Goal: Communication & Community: Connect with others

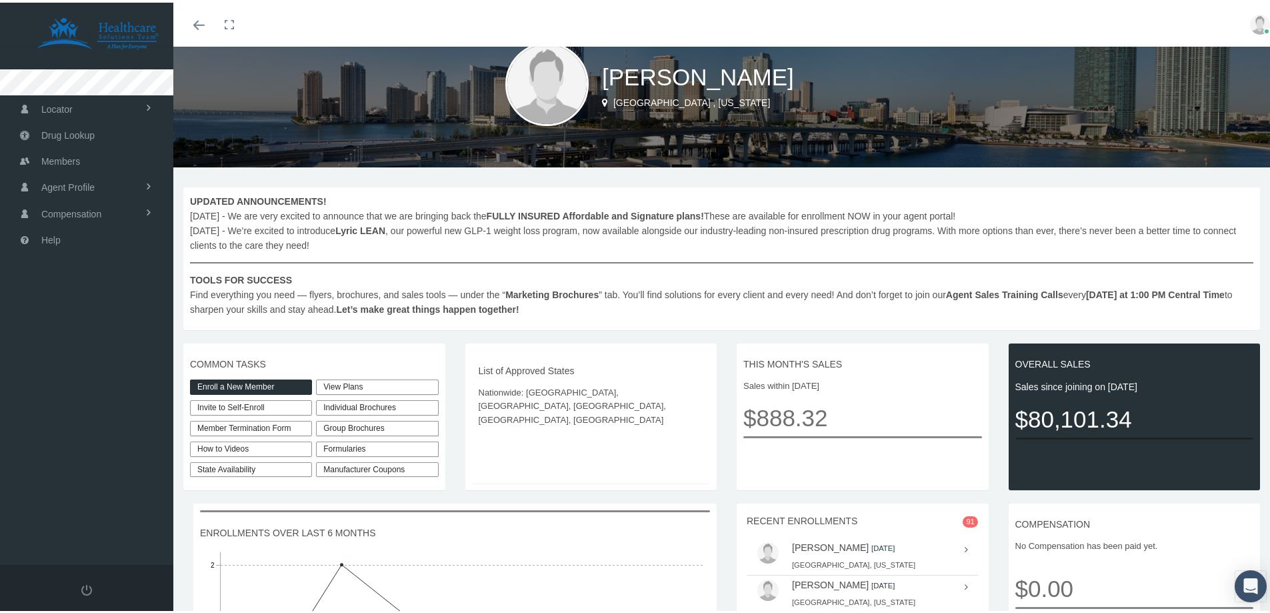
scroll to position [67, 0]
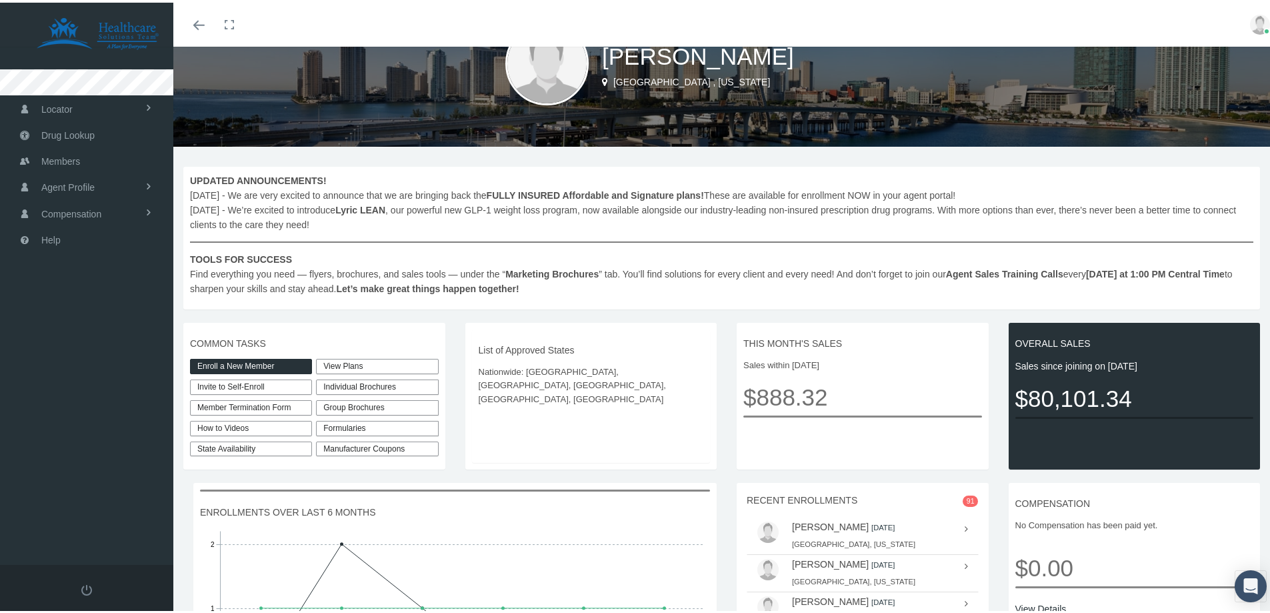
click at [256, 385] on link "Invite to Self-Enroll" at bounding box center [251, 384] width 122 height 15
type input "[URL][DOMAIN_NAME]"
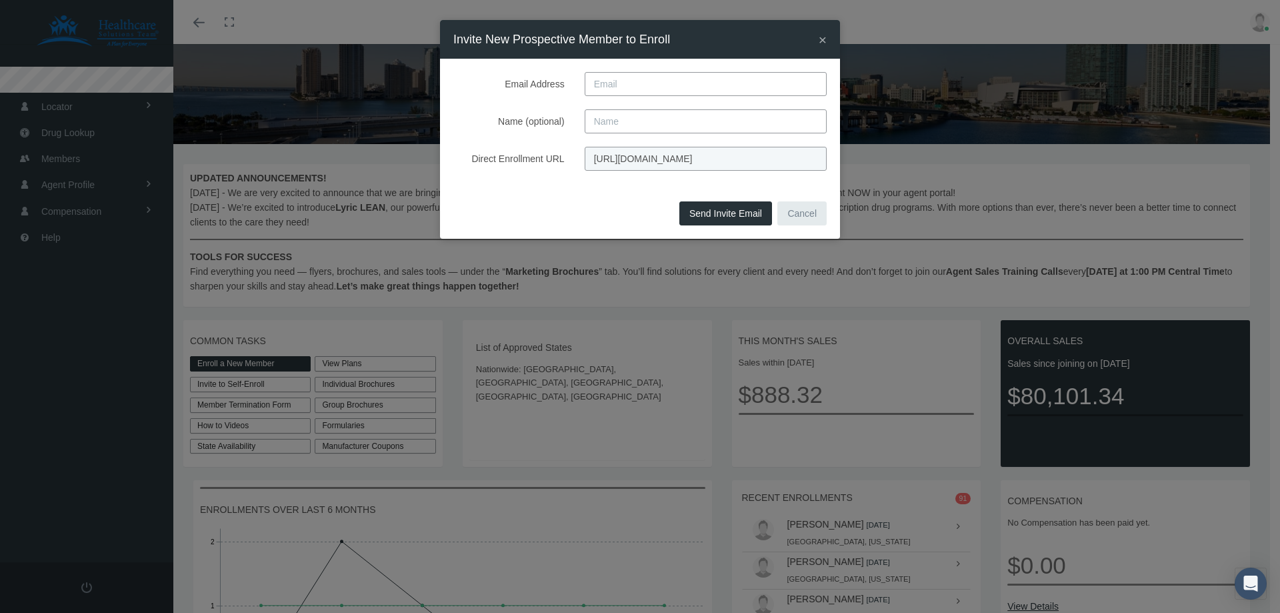
click at [661, 157] on input "[URL][DOMAIN_NAME]" at bounding box center [706, 159] width 242 height 24
click at [972, 249] on div "× Invite New Prospective Member to Enroll Email Address Name (optional) Direct …" at bounding box center [640, 306] width 1280 height 613
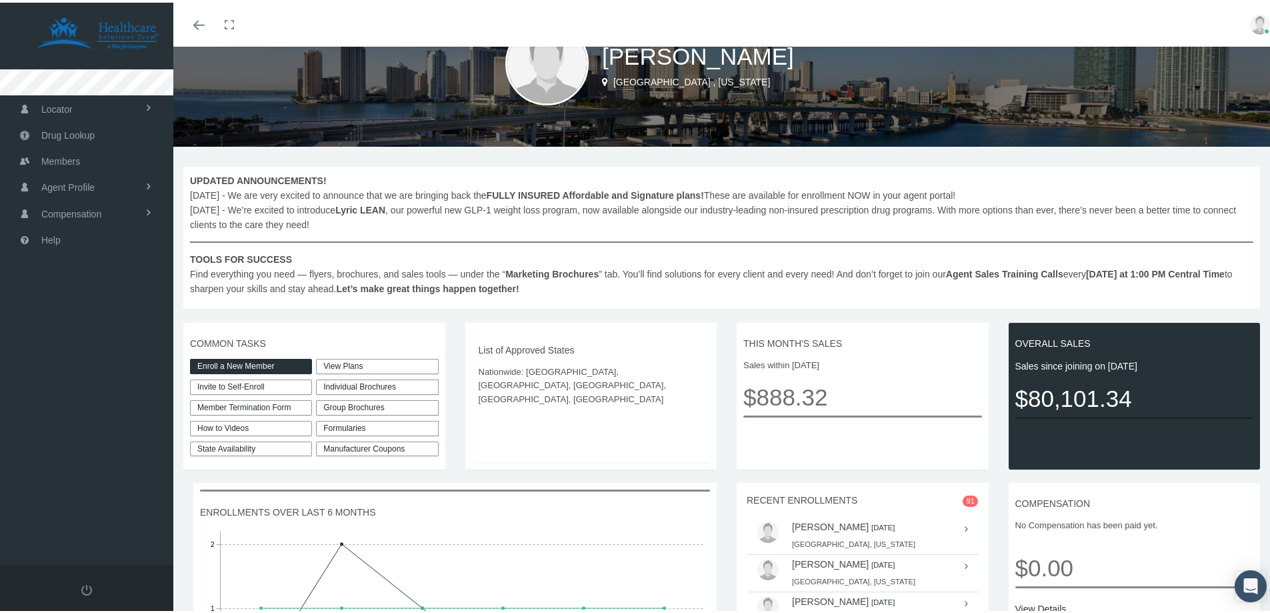
click at [355, 363] on link "View Plans" at bounding box center [377, 363] width 122 height 15
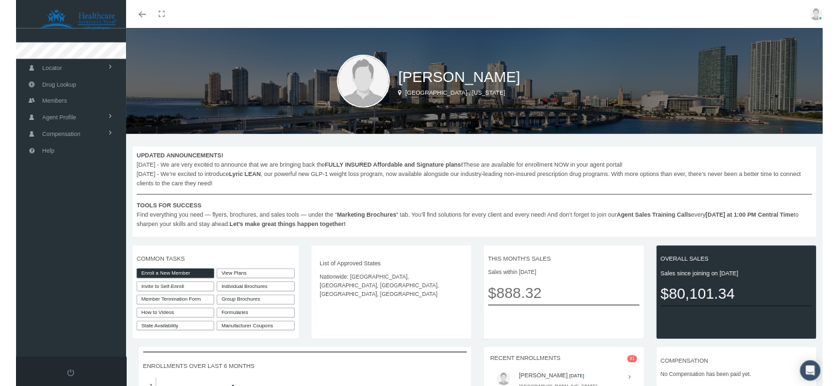
scroll to position [67, 0]
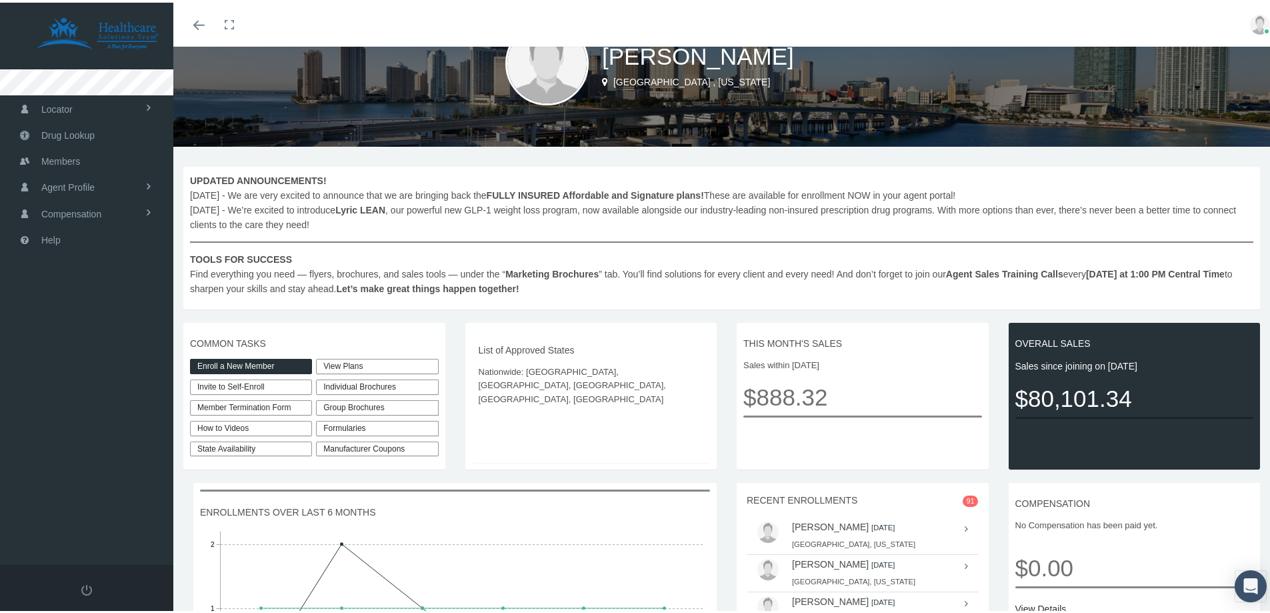
click at [210, 382] on link "Invite to Self-Enroll" at bounding box center [251, 384] width 122 height 15
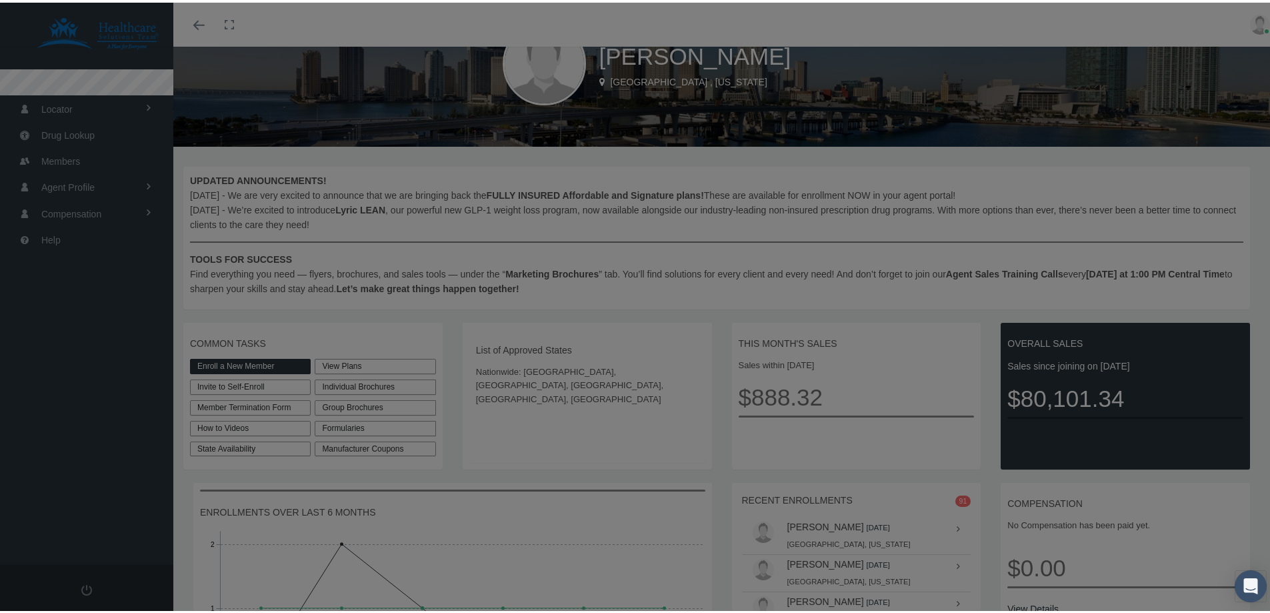
type input "[URL][DOMAIN_NAME]"
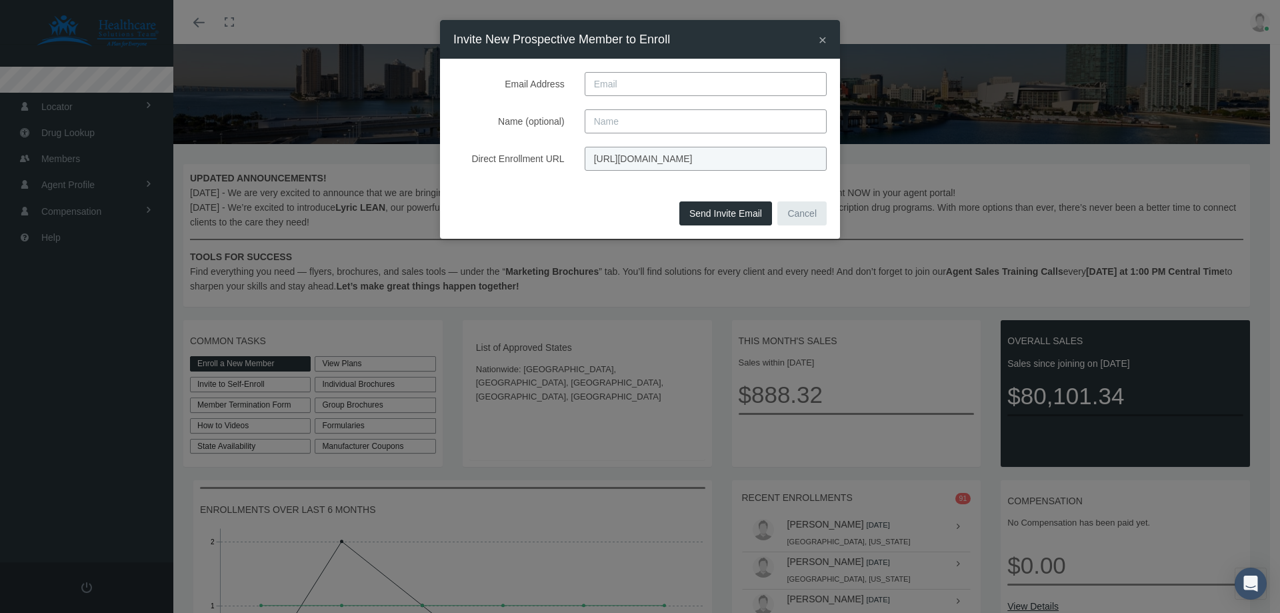
click at [640, 85] on input "Email Address" at bounding box center [706, 84] width 242 height 24
paste input "[EMAIL_ADDRESS][DOMAIN_NAME]"
type input "[EMAIL_ADDRESS][DOMAIN_NAME]"
click at [618, 121] on input "Name (optional)" at bounding box center [706, 121] width 242 height 24
click at [628, 119] on input "Name (optional)" at bounding box center [706, 121] width 242 height 24
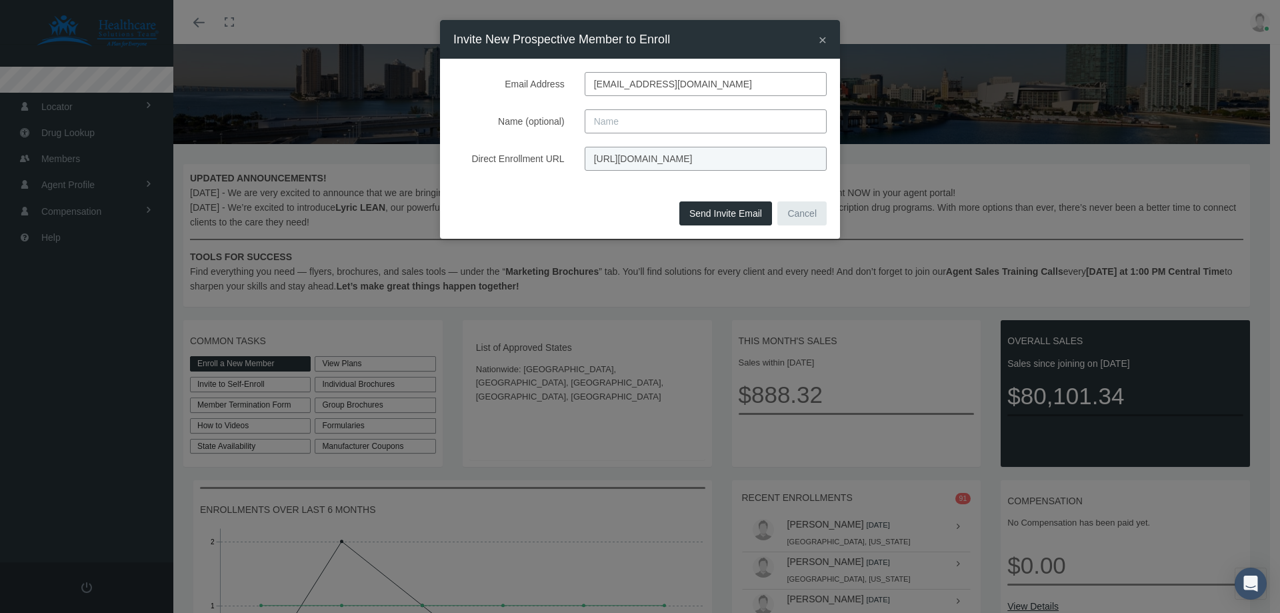
paste input "[PERSON_NAME]"
type input "[PERSON_NAME]"
click at [729, 215] on button "Send Invite Email" at bounding box center [725, 213] width 93 height 24
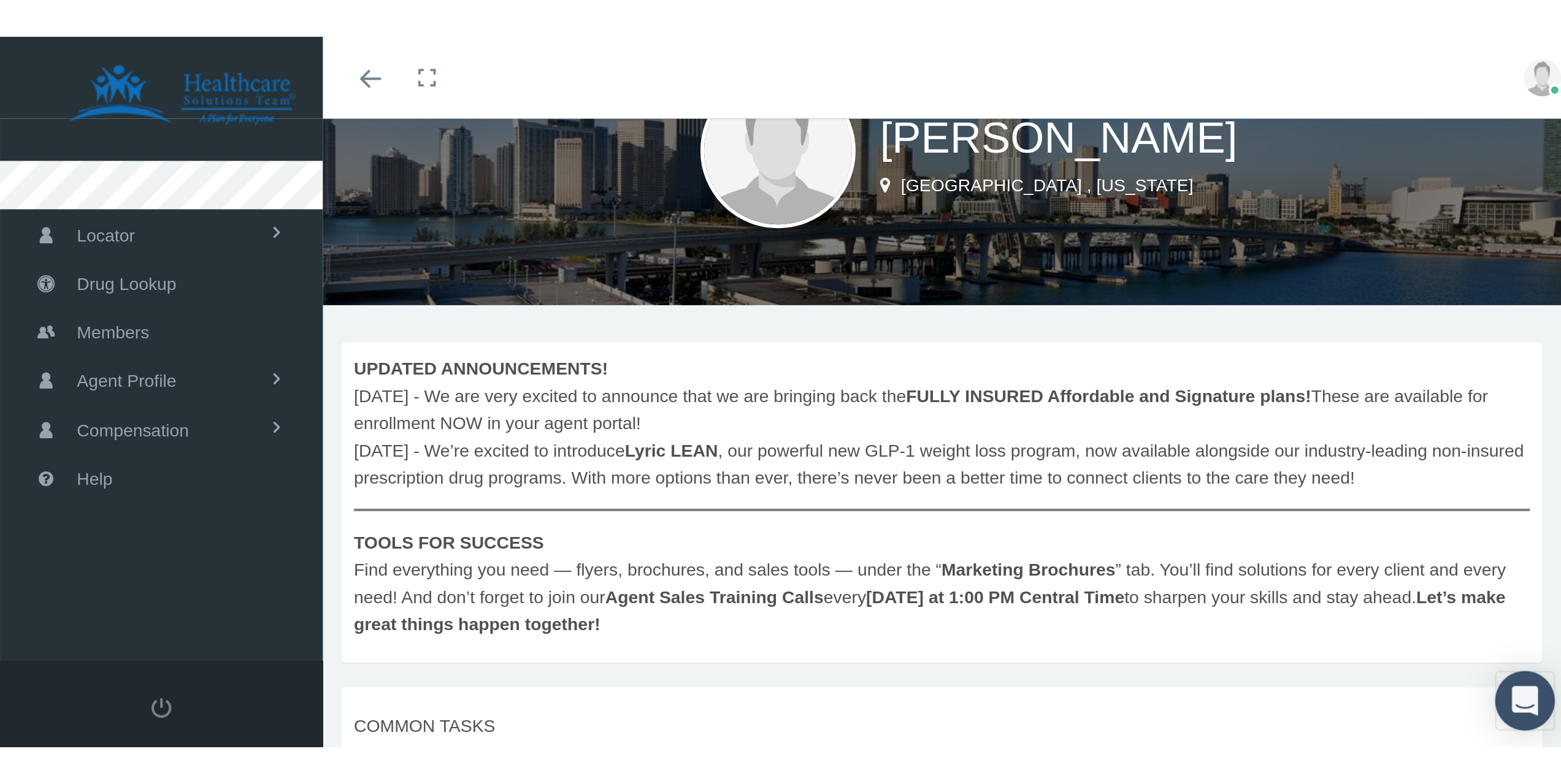
scroll to position [14, 0]
